Goal: Use online tool/utility: Utilize a website feature to perform a specific function

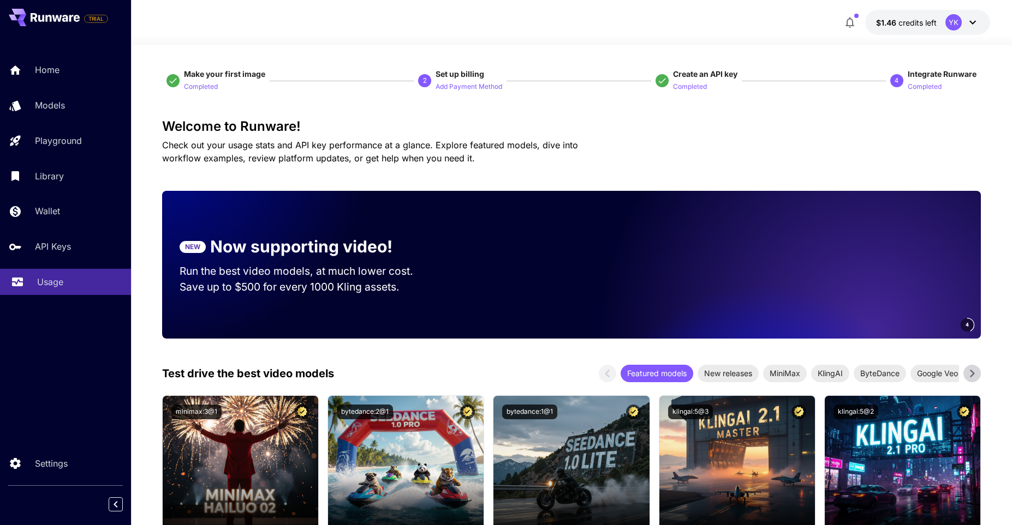
click at [63, 275] on link "Usage" at bounding box center [65, 282] width 131 height 27
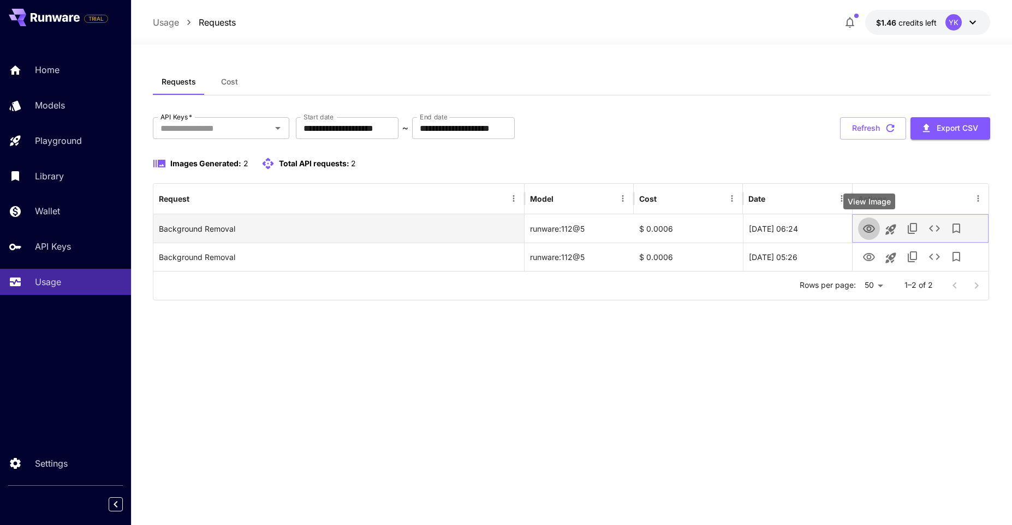
click at [868, 226] on icon "View Image" at bounding box center [868, 229] width 13 height 13
click at [930, 224] on icon "See details" at bounding box center [934, 228] width 13 height 13
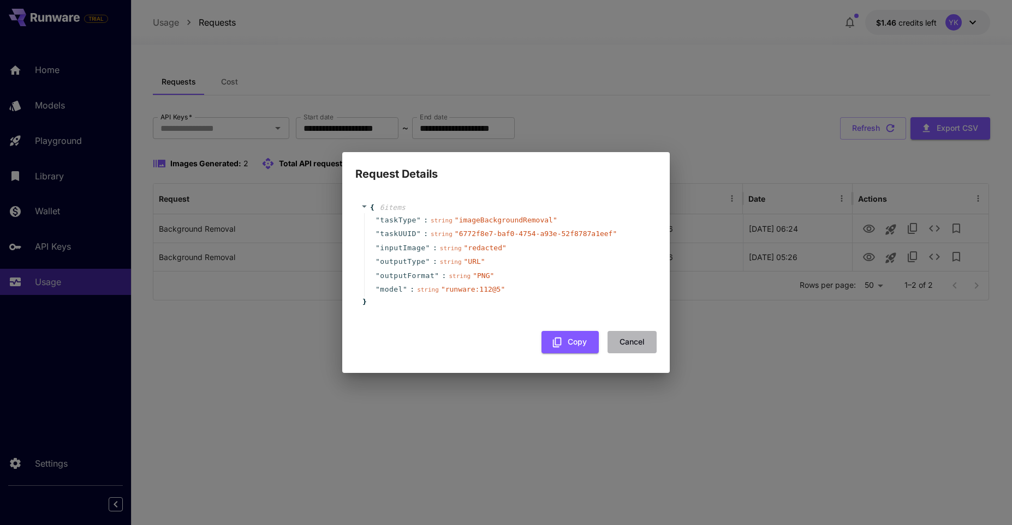
click at [624, 336] on button "Cancel" at bounding box center [631, 342] width 49 height 22
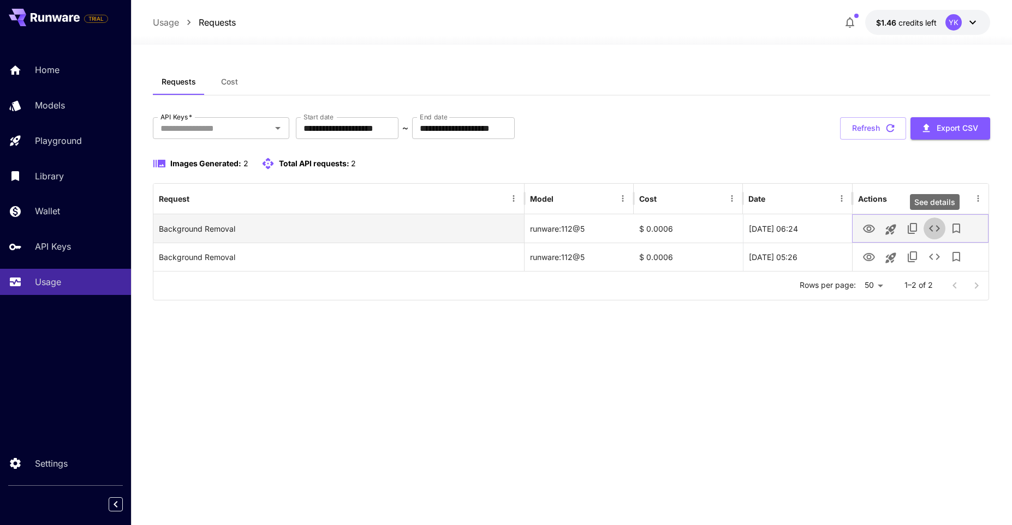
click at [931, 225] on icon "See details" at bounding box center [934, 228] width 13 height 13
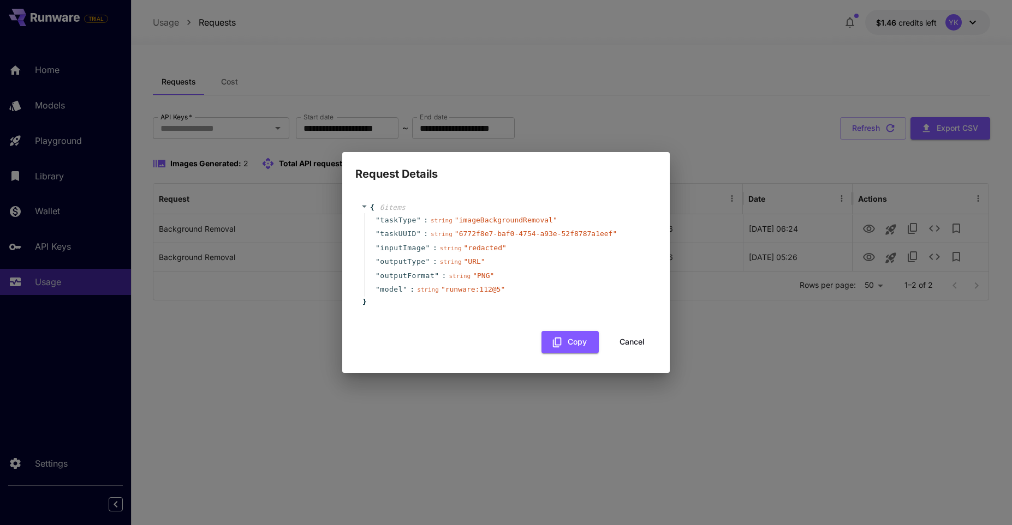
click at [361, 209] on icon at bounding box center [364, 206] width 7 height 7
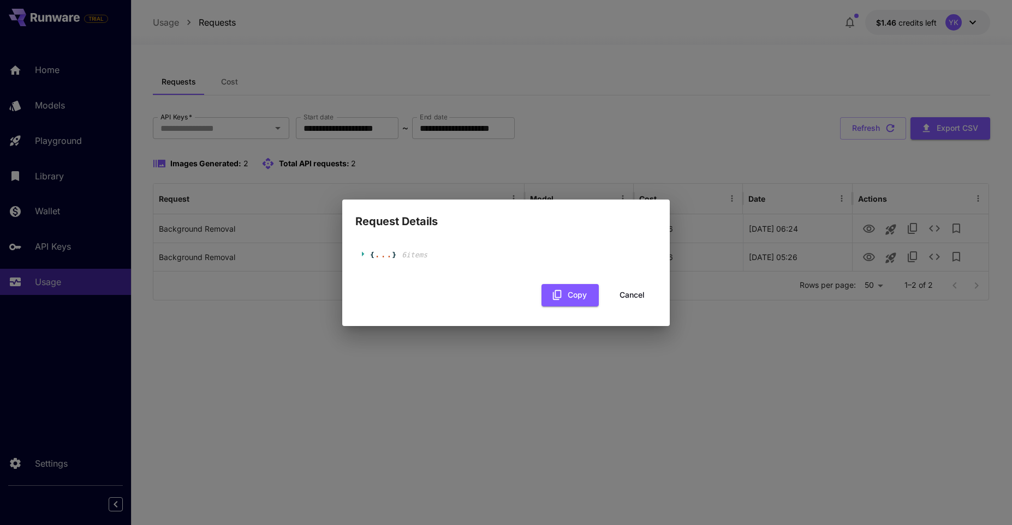
click at [359, 253] on div "{ ... } 6 item s" at bounding box center [505, 255] width 301 height 33
click at [364, 250] on span "{" at bounding box center [368, 255] width 14 height 11
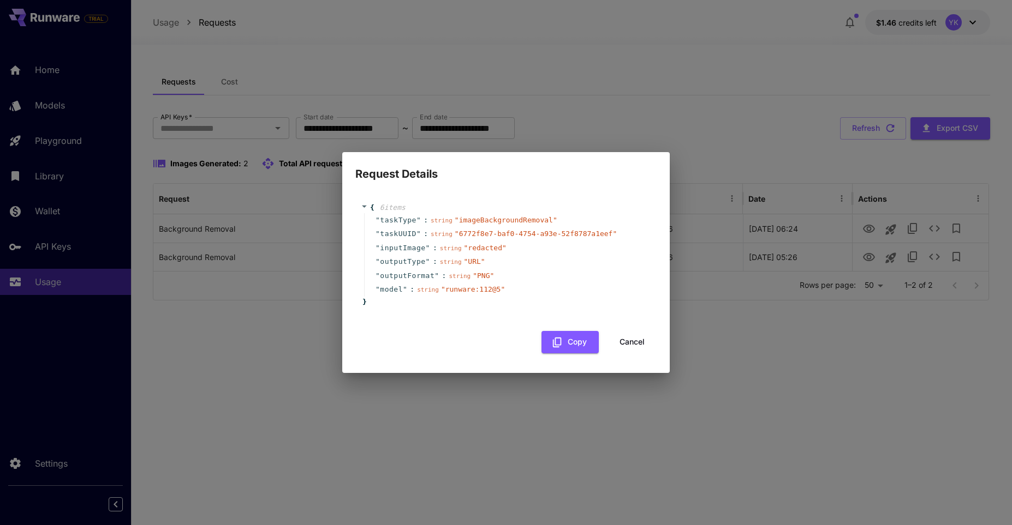
click at [638, 339] on button "Cancel" at bounding box center [631, 342] width 49 height 22
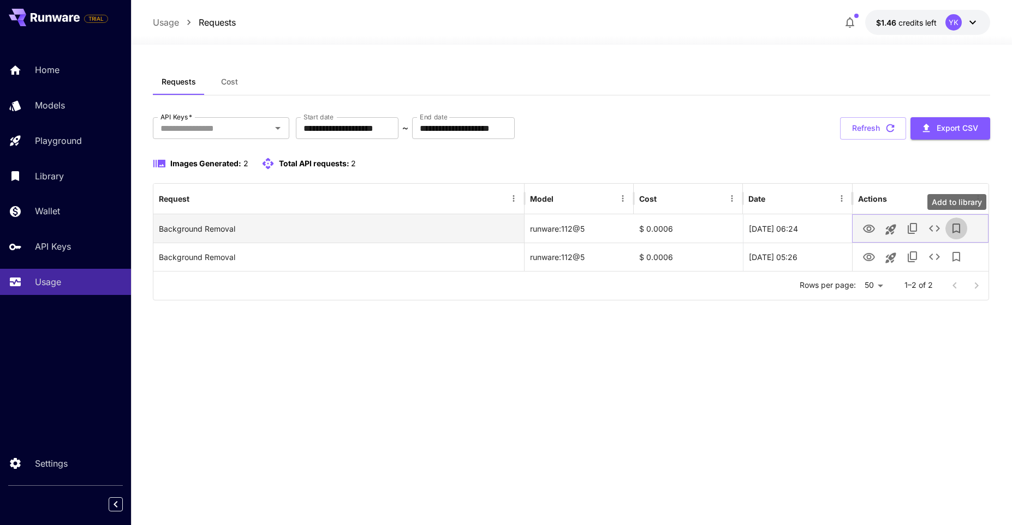
click at [956, 226] on icon "Add to library" at bounding box center [955, 228] width 13 height 13
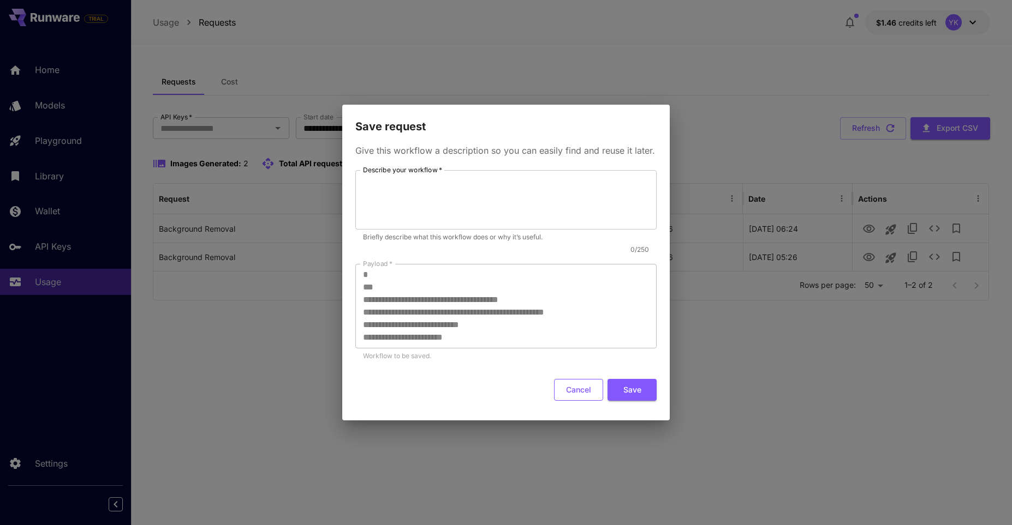
click at [571, 386] on button "Cancel" at bounding box center [578, 390] width 49 height 22
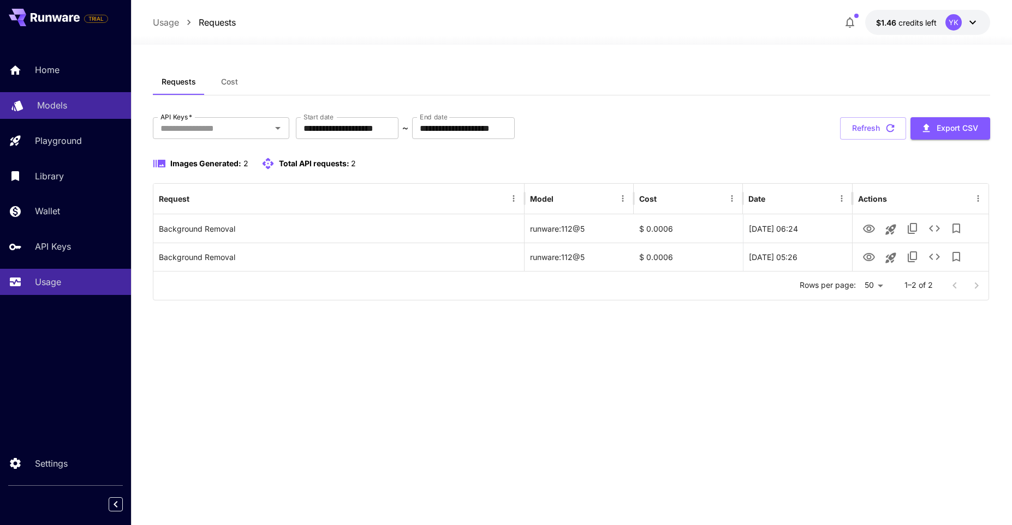
click at [73, 111] on div "Models" at bounding box center [79, 105] width 85 height 13
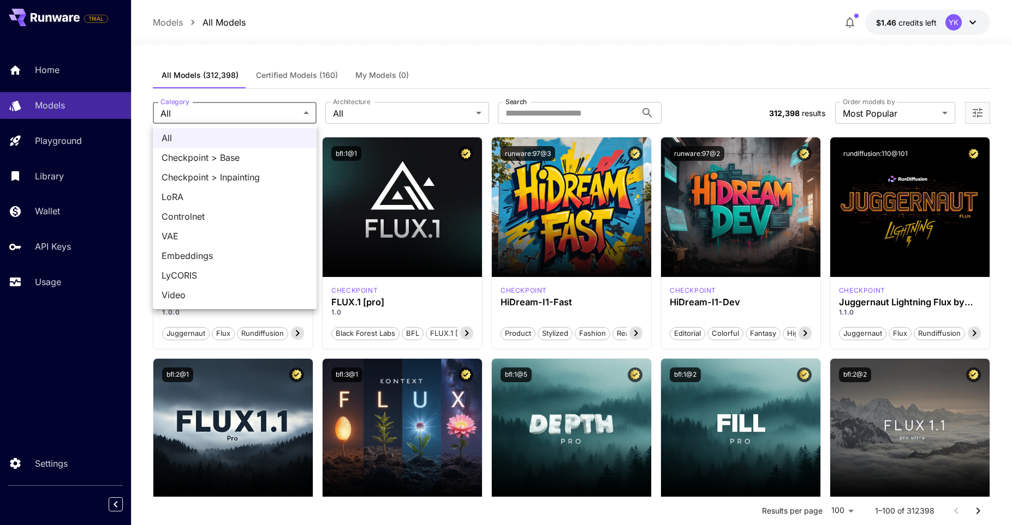
click at [252, 105] on div at bounding box center [506, 262] width 1012 height 525
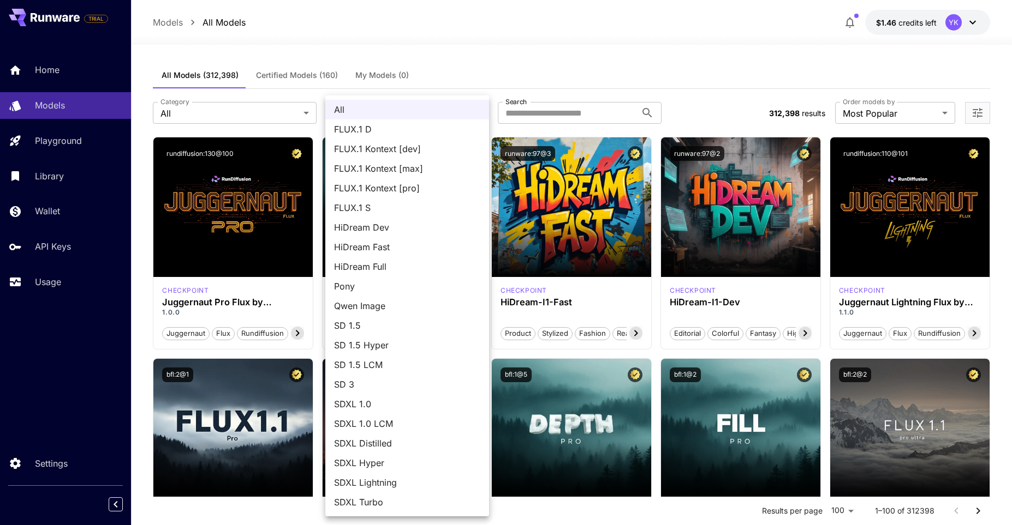
click at [586, 47] on div at bounding box center [506, 262] width 1012 height 525
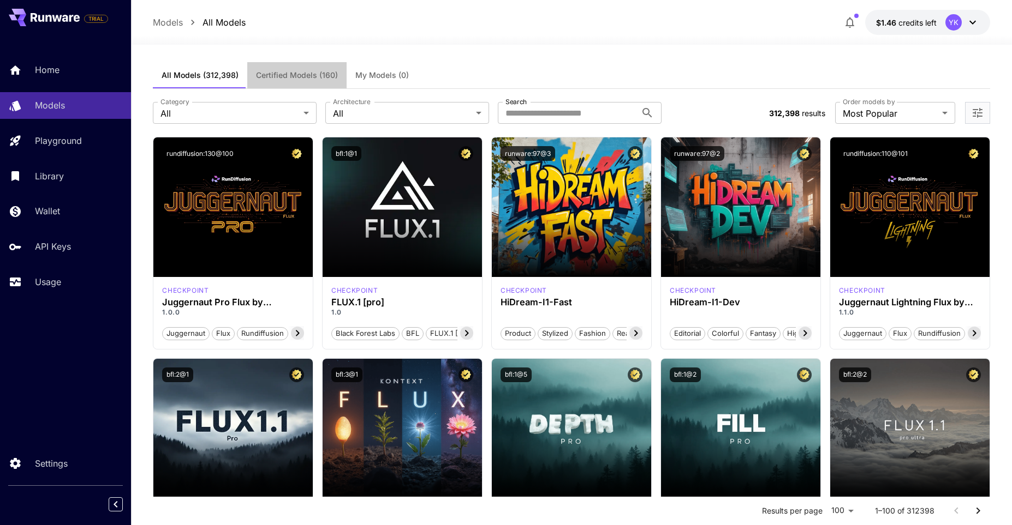
click at [284, 73] on span "Certified Models (160)" at bounding box center [297, 75] width 82 height 10
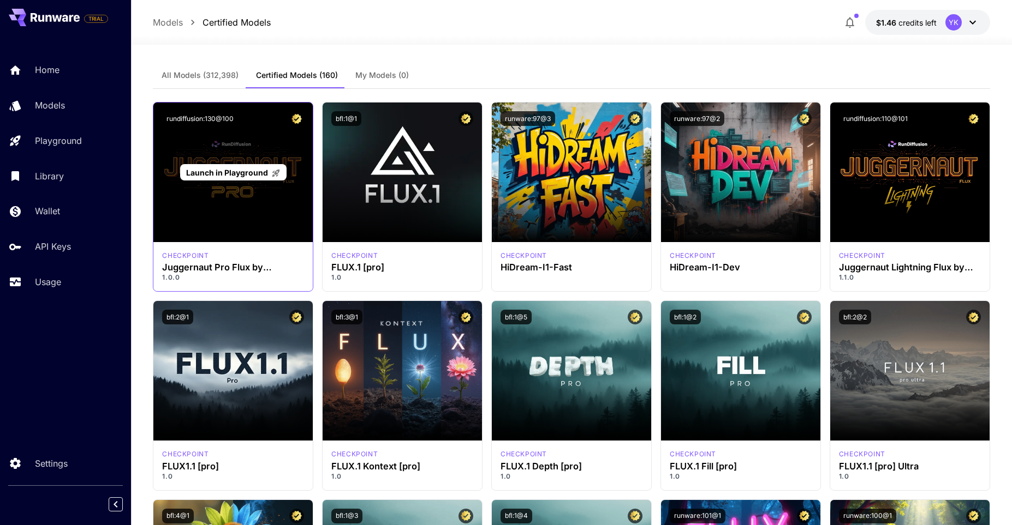
click at [254, 169] on span "Launch in Playground" at bounding box center [227, 172] width 82 height 9
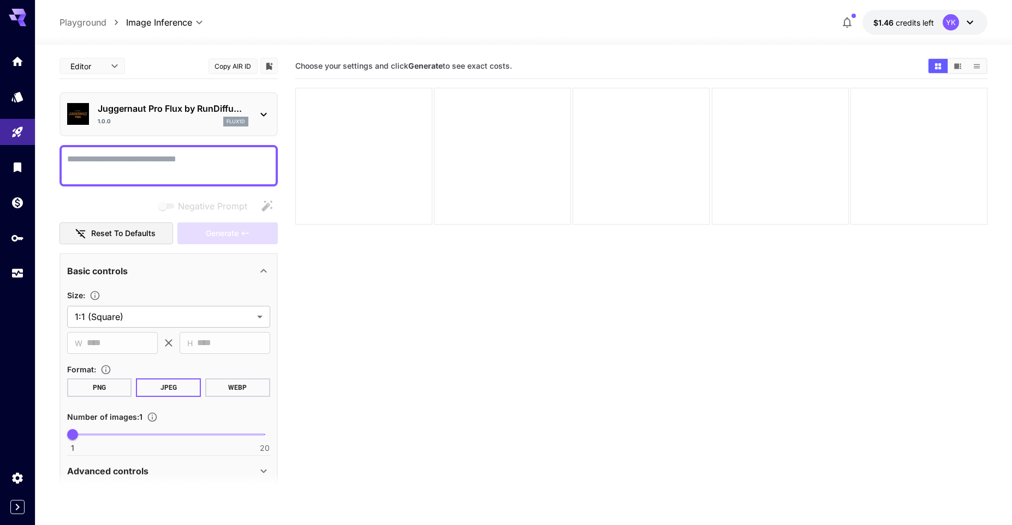
click at [255, 113] on div "Juggernaut Pro Flux by RunDiffu... 1.0.0 flux1d" at bounding box center [168, 114] width 203 height 33
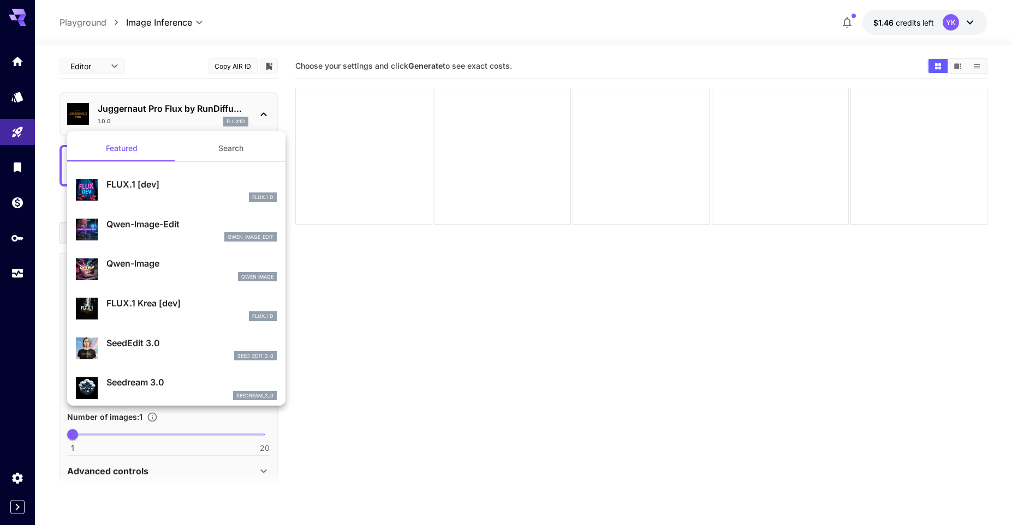
click at [255, 113] on div at bounding box center [506, 262] width 1012 height 525
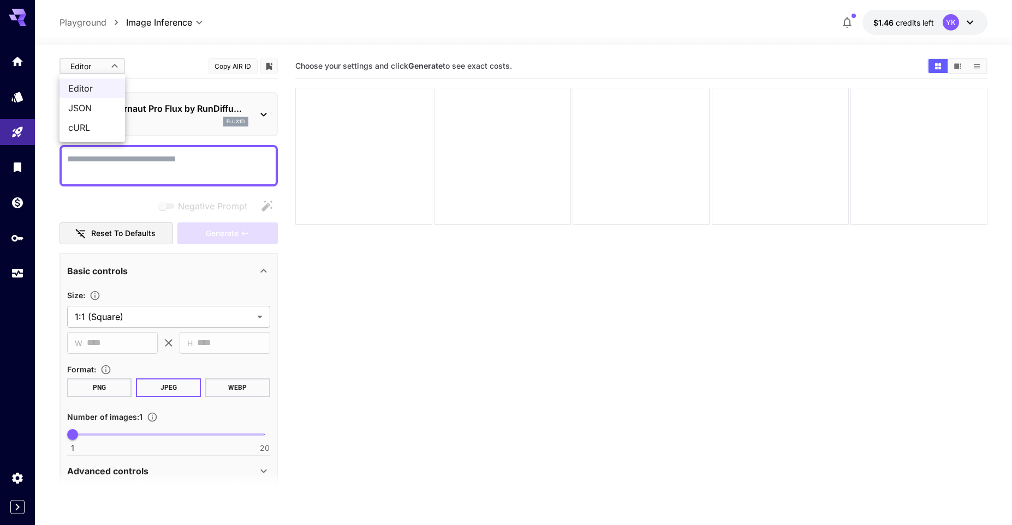
click at [110, 62] on body "**********" at bounding box center [506, 306] width 1012 height 612
click at [110, 62] on div at bounding box center [506, 262] width 1012 height 525
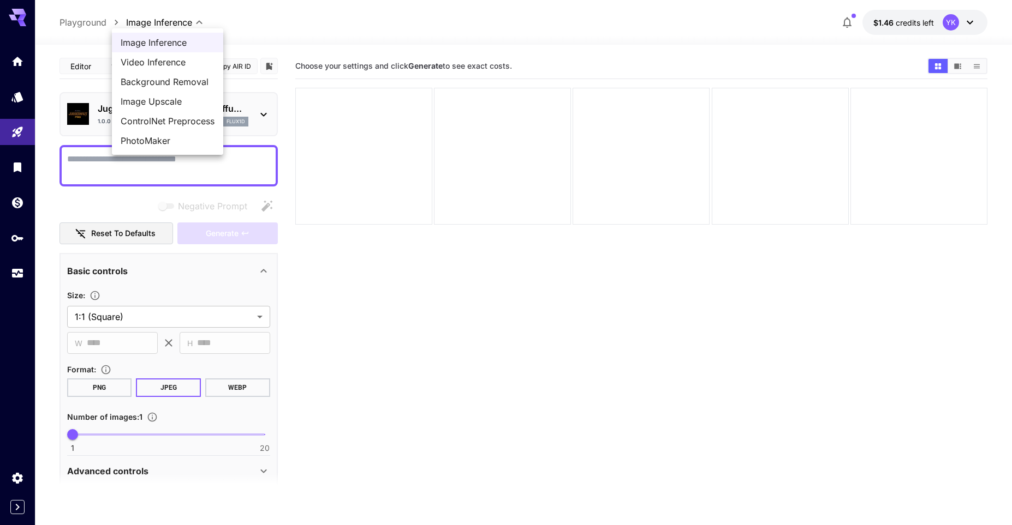
click at [188, 21] on body "**********" at bounding box center [506, 306] width 1012 height 612
click at [184, 81] on span "Background Removal" at bounding box center [168, 81] width 94 height 13
type input "**********"
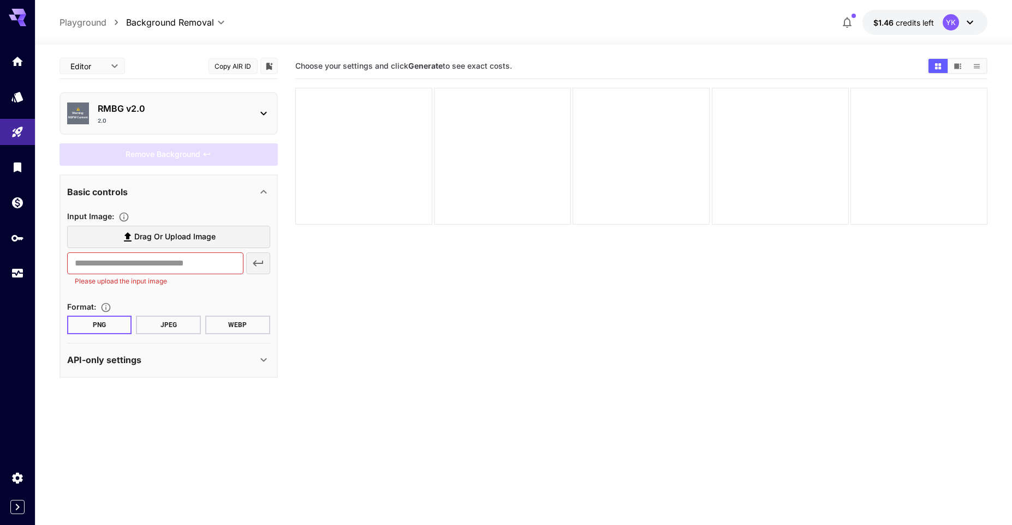
click at [221, 112] on p "RMBG v2.0" at bounding box center [173, 108] width 151 height 13
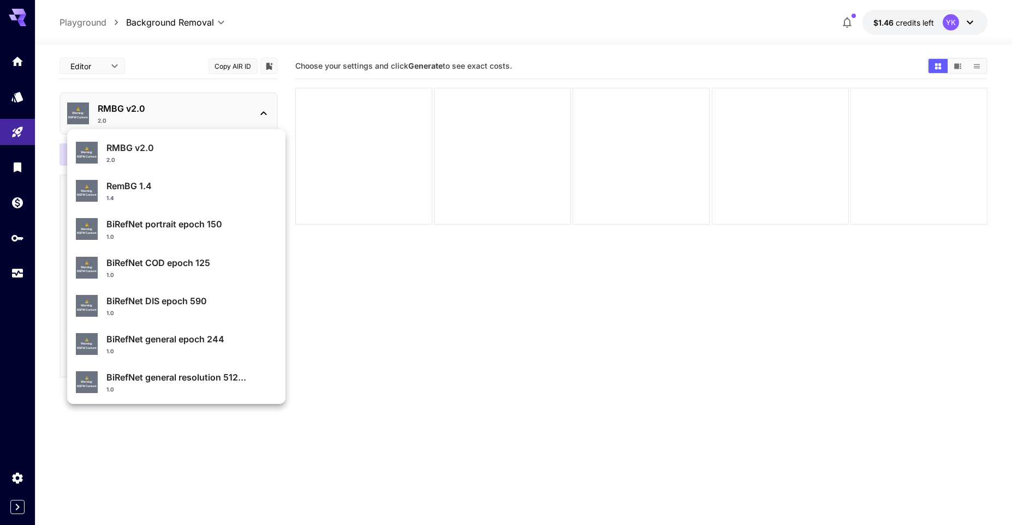
click at [551, 283] on div at bounding box center [506, 262] width 1012 height 525
